Goal: Navigation & Orientation: Find specific page/section

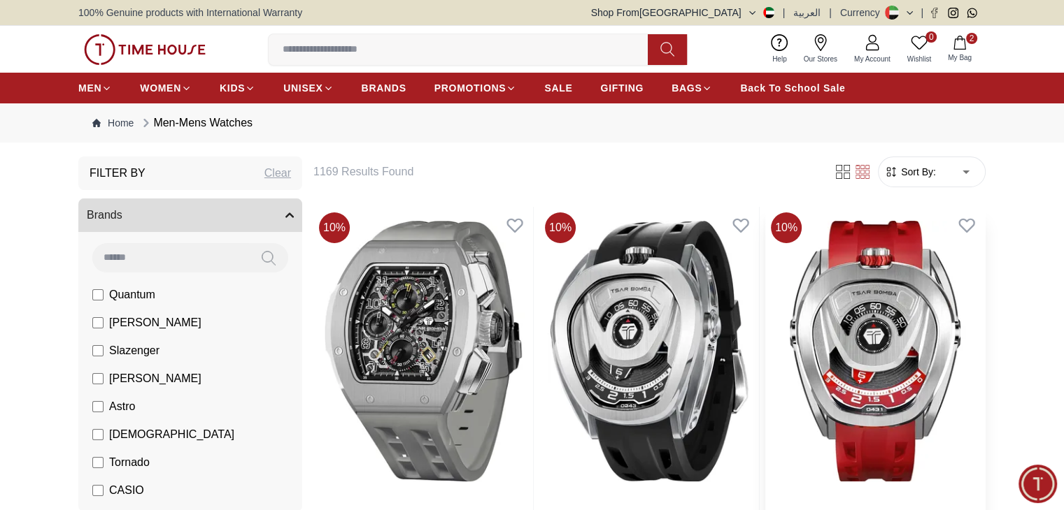
click at [278, 138] on nav "Home Men-Mens Watches" at bounding box center [531, 122] width 907 height 39
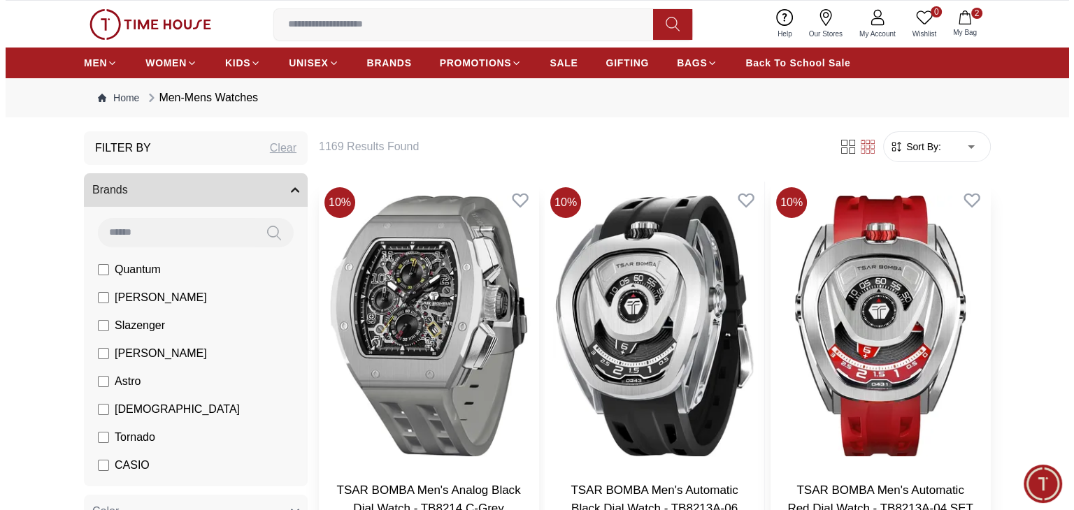
scroll to position [24, 0]
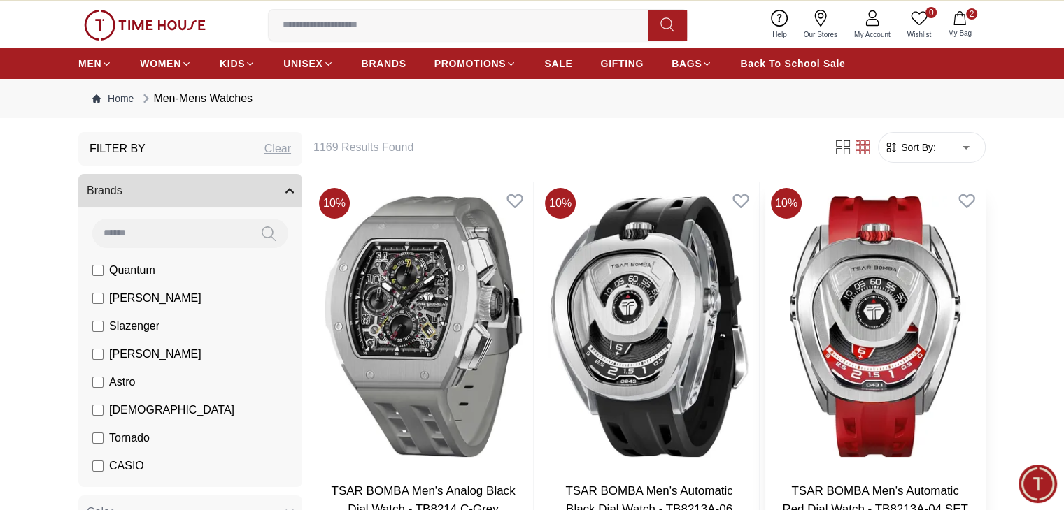
click at [375, 152] on h6 "1169 Results Found" at bounding box center [564, 147] width 503 height 17
click at [348, 153] on h6 "1169 Results Found" at bounding box center [564, 147] width 503 height 17
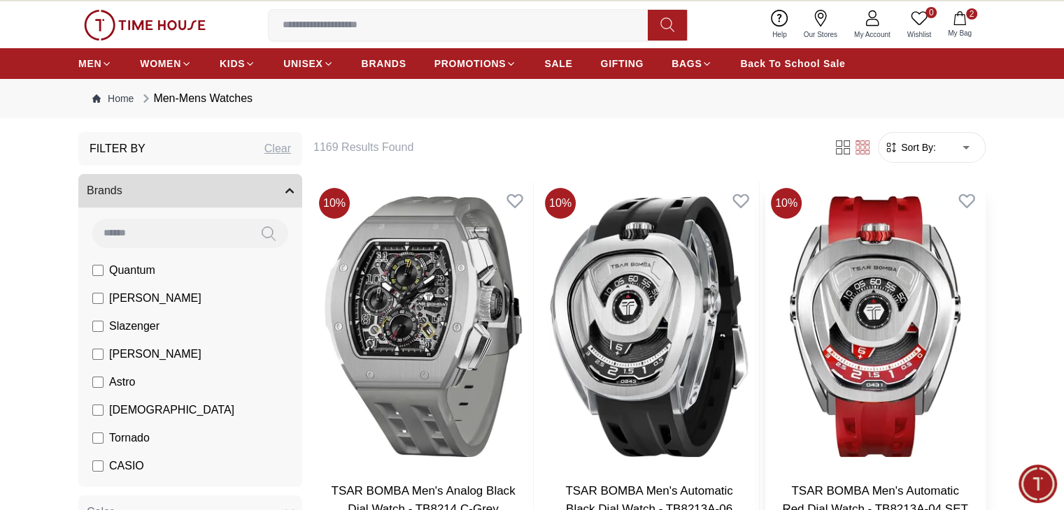
click at [320, 141] on h6 "1169 Results Found" at bounding box center [564, 147] width 503 height 17
click at [364, 141] on h6 "1169 Results Found" at bounding box center [564, 147] width 503 height 17
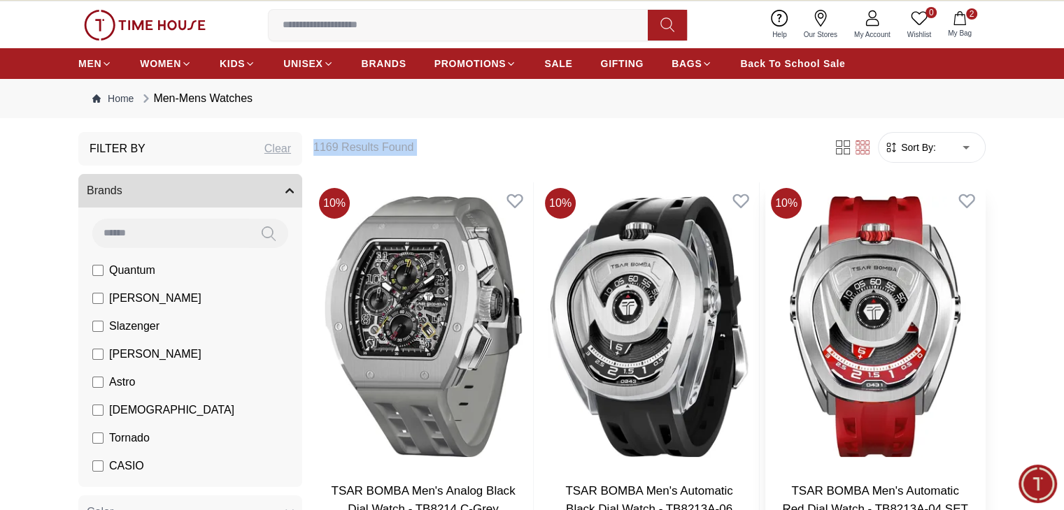
click at [364, 141] on h6 "1169 Results Found" at bounding box center [564, 147] width 503 height 17
click at [922, 159] on form "Sort By: ​ ****** ​" at bounding box center [932, 147] width 108 height 31
